Goal: Check status

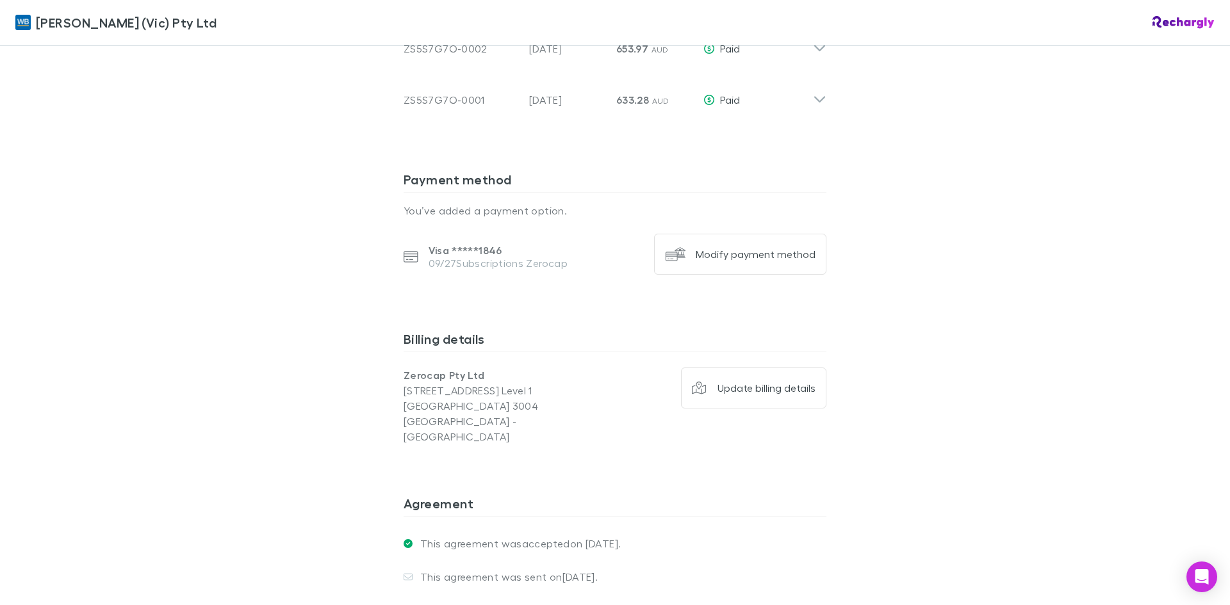
scroll to position [576, 0]
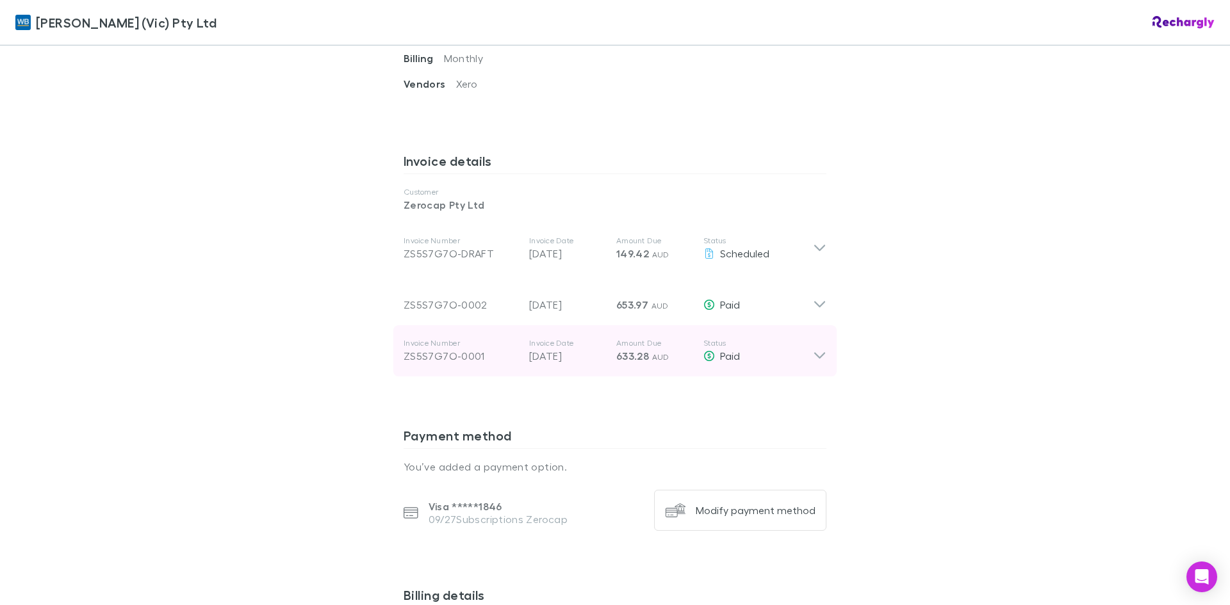
click at [816, 361] on icon at bounding box center [819, 351] width 13 height 26
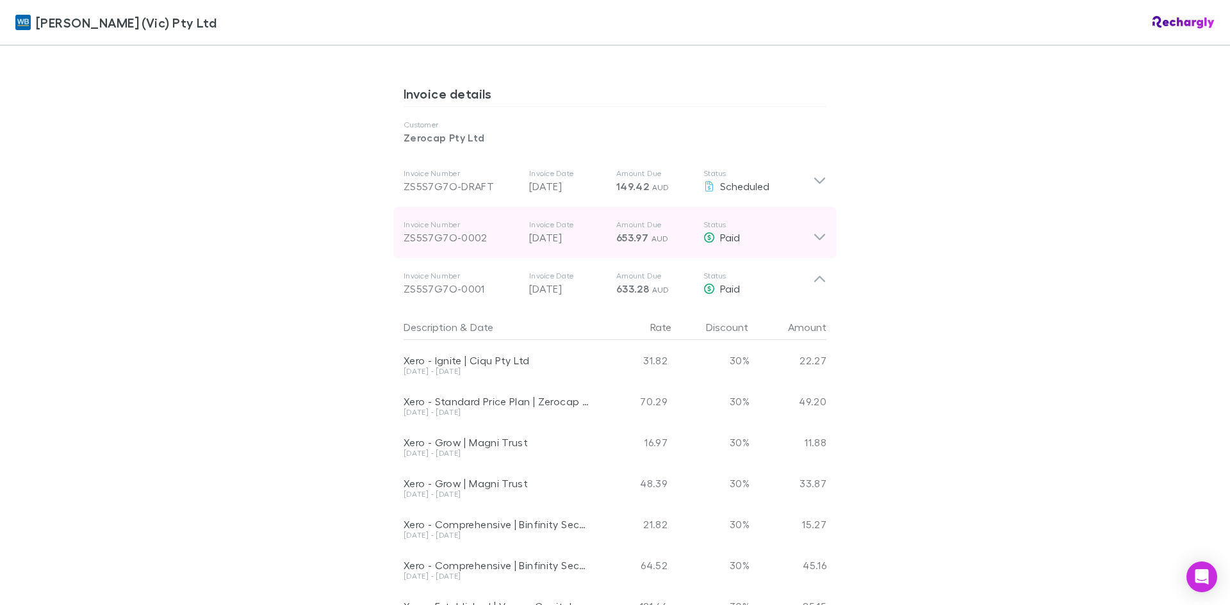
scroll to position [512, 0]
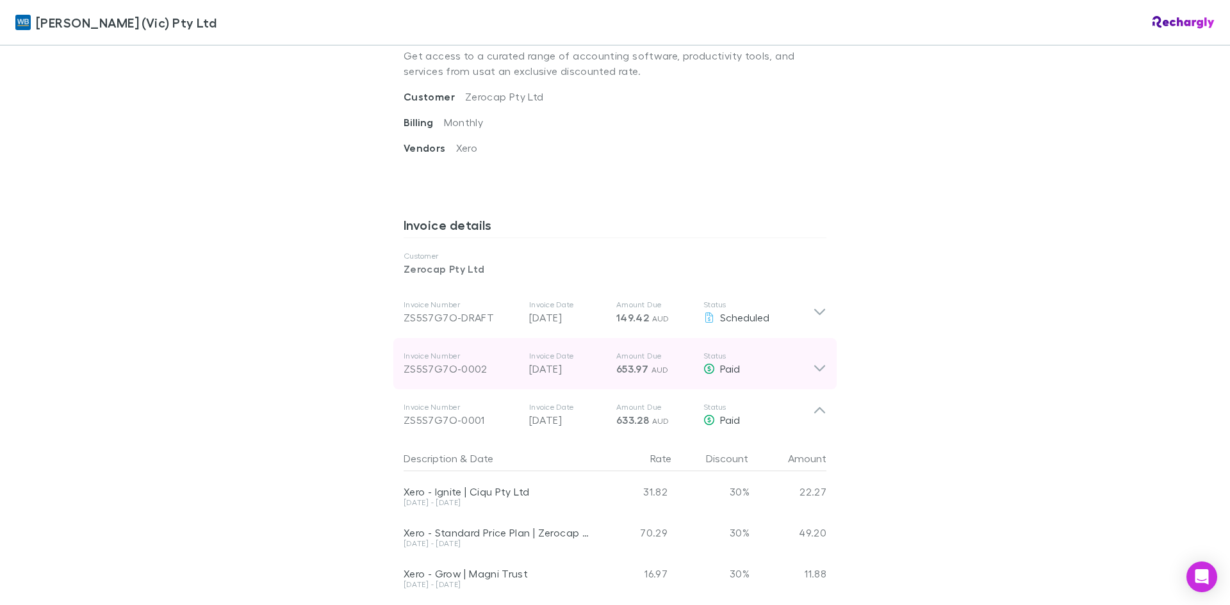
click at [814, 367] on icon at bounding box center [819, 369] width 11 height 6
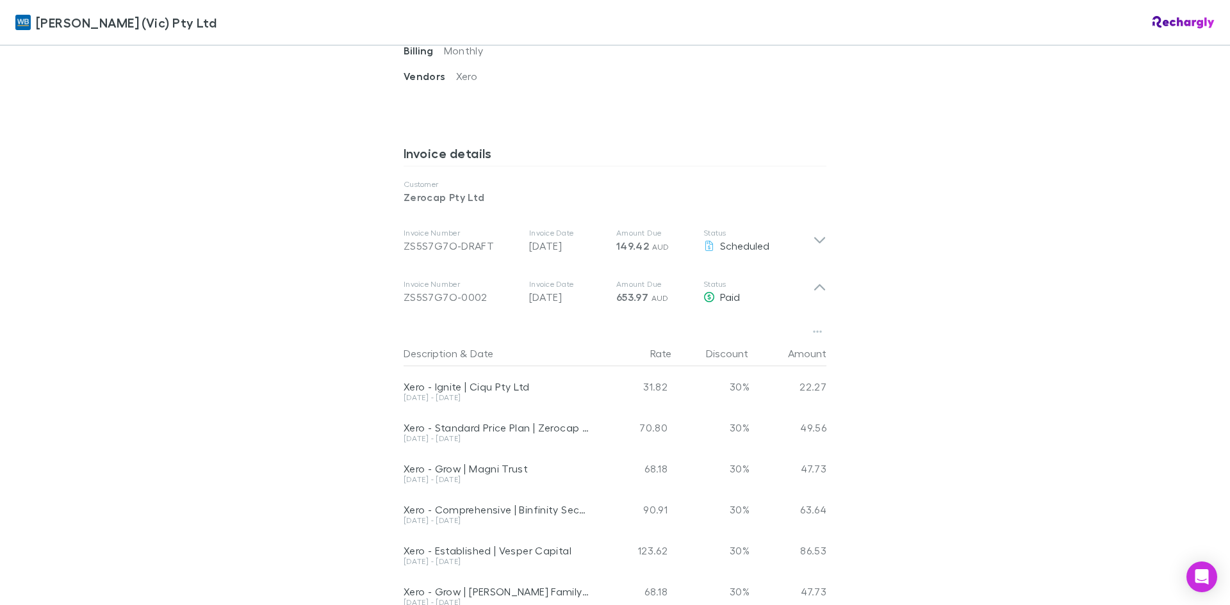
scroll to position [641, 0]
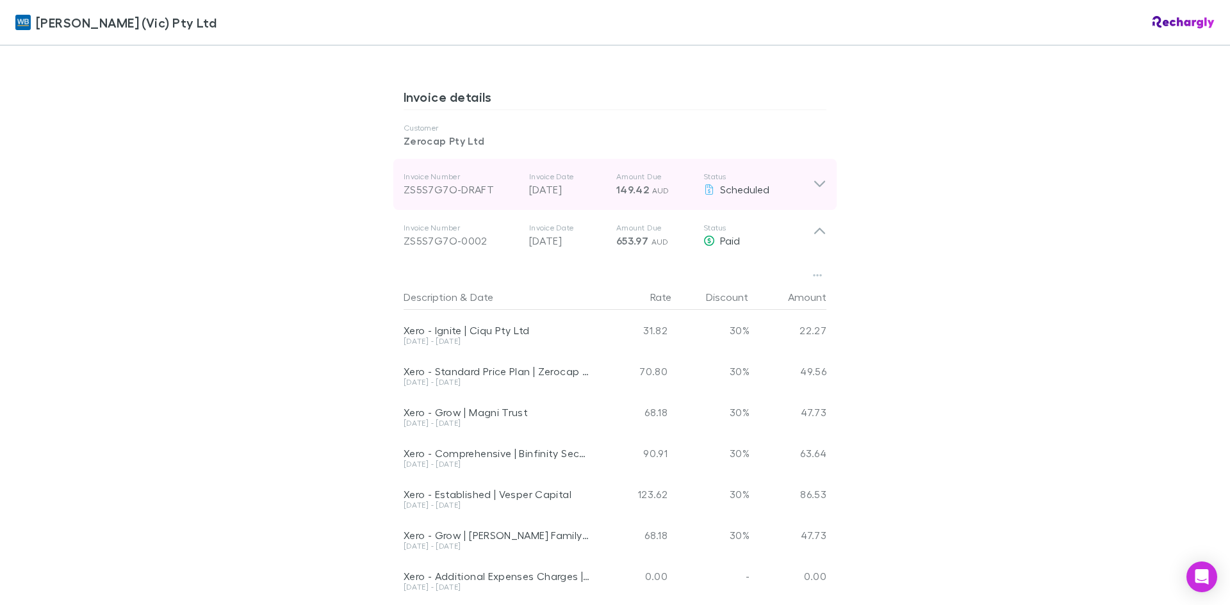
click at [799, 178] on p "Status" at bounding box center [758, 177] width 110 height 10
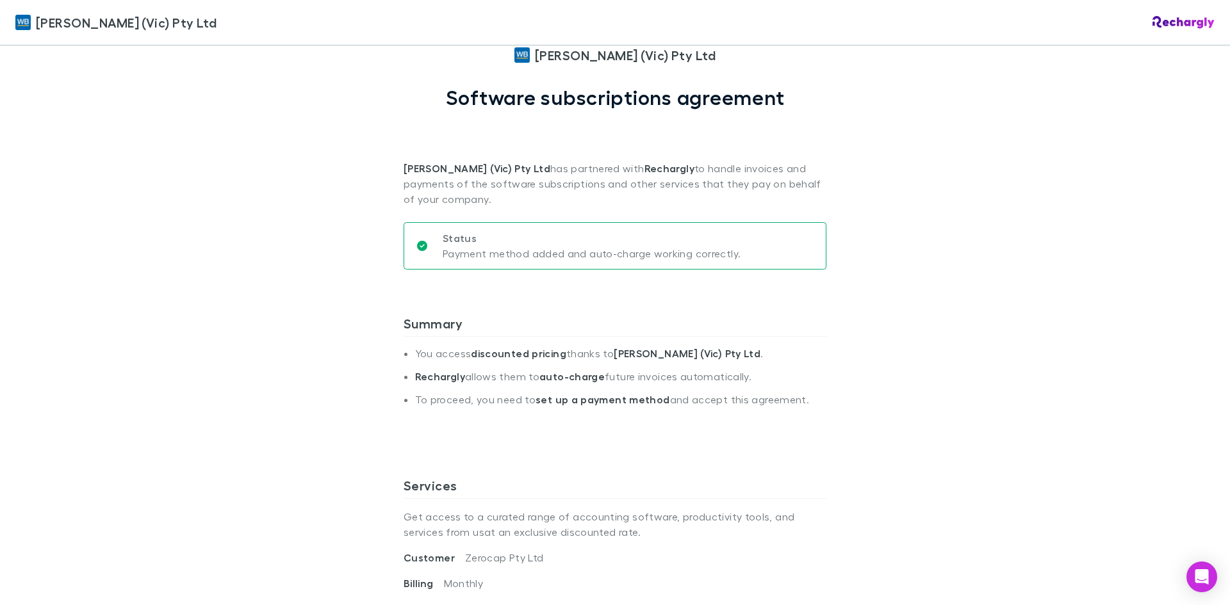
scroll to position [0, 0]
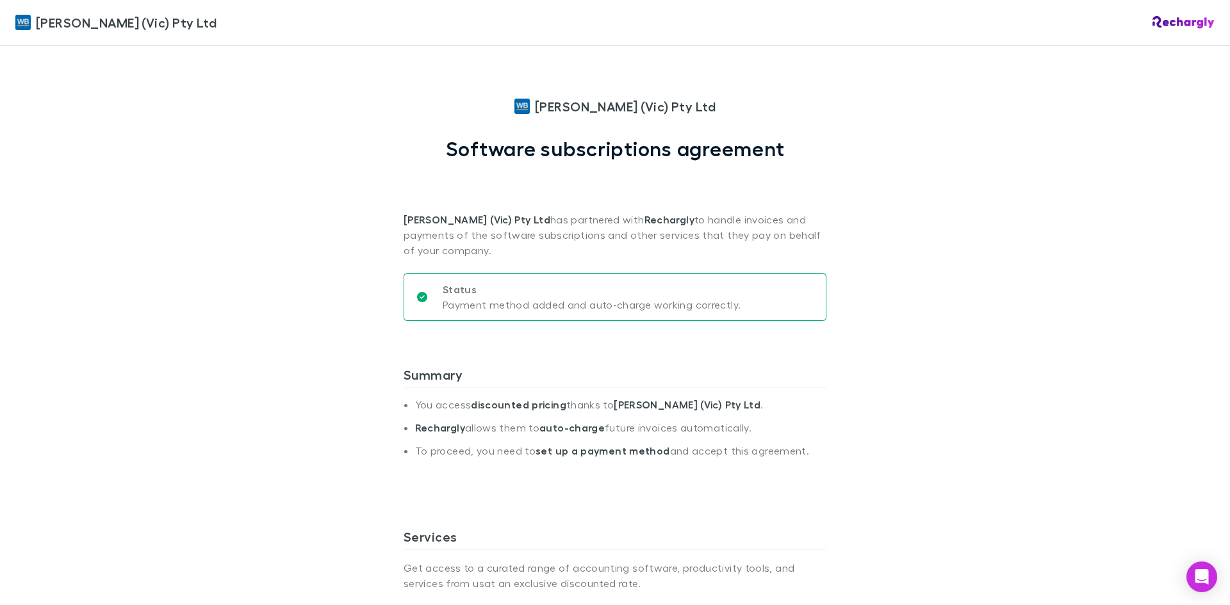
click at [1061, 439] on div "[PERSON_NAME] (Vic) Pty Ltd [PERSON_NAME] (Vic) Pty Ltd Software subscriptions …" at bounding box center [615, 302] width 1230 height 605
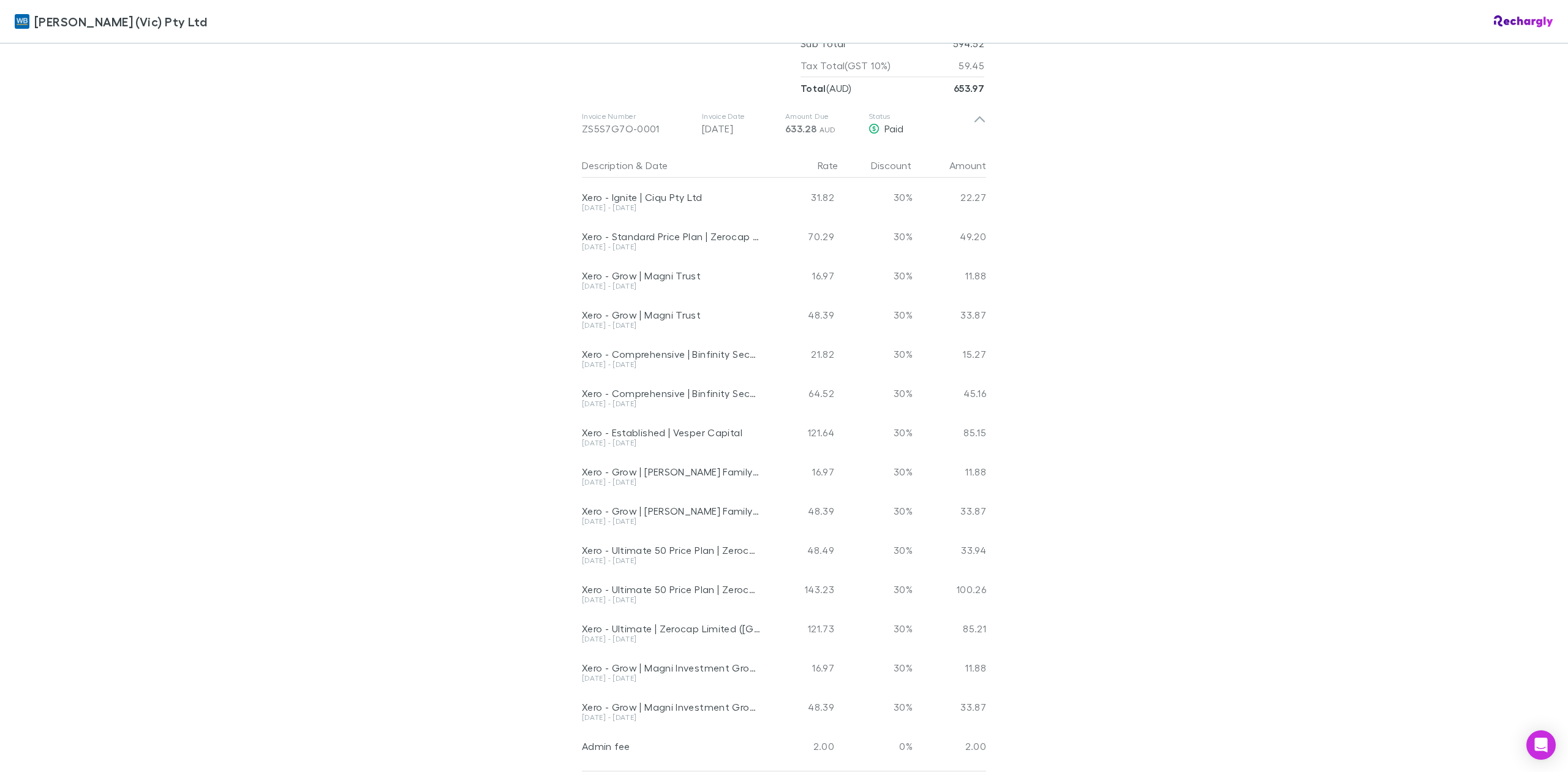
scroll to position [1621, 0]
